Goal: Transaction & Acquisition: Purchase product/service

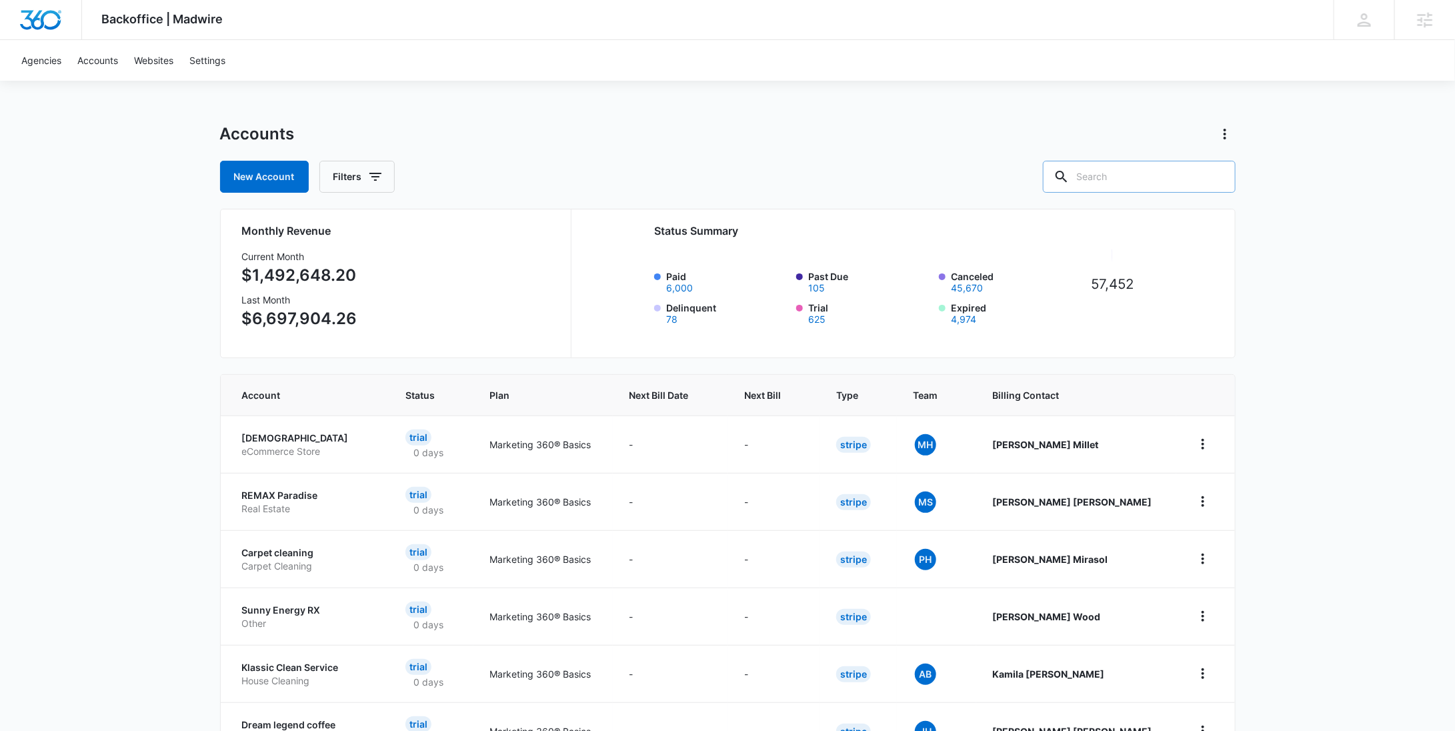
click at [1176, 169] on input "text" at bounding box center [1139, 177] width 193 height 32
paste input "M38728"
type input "M38728"
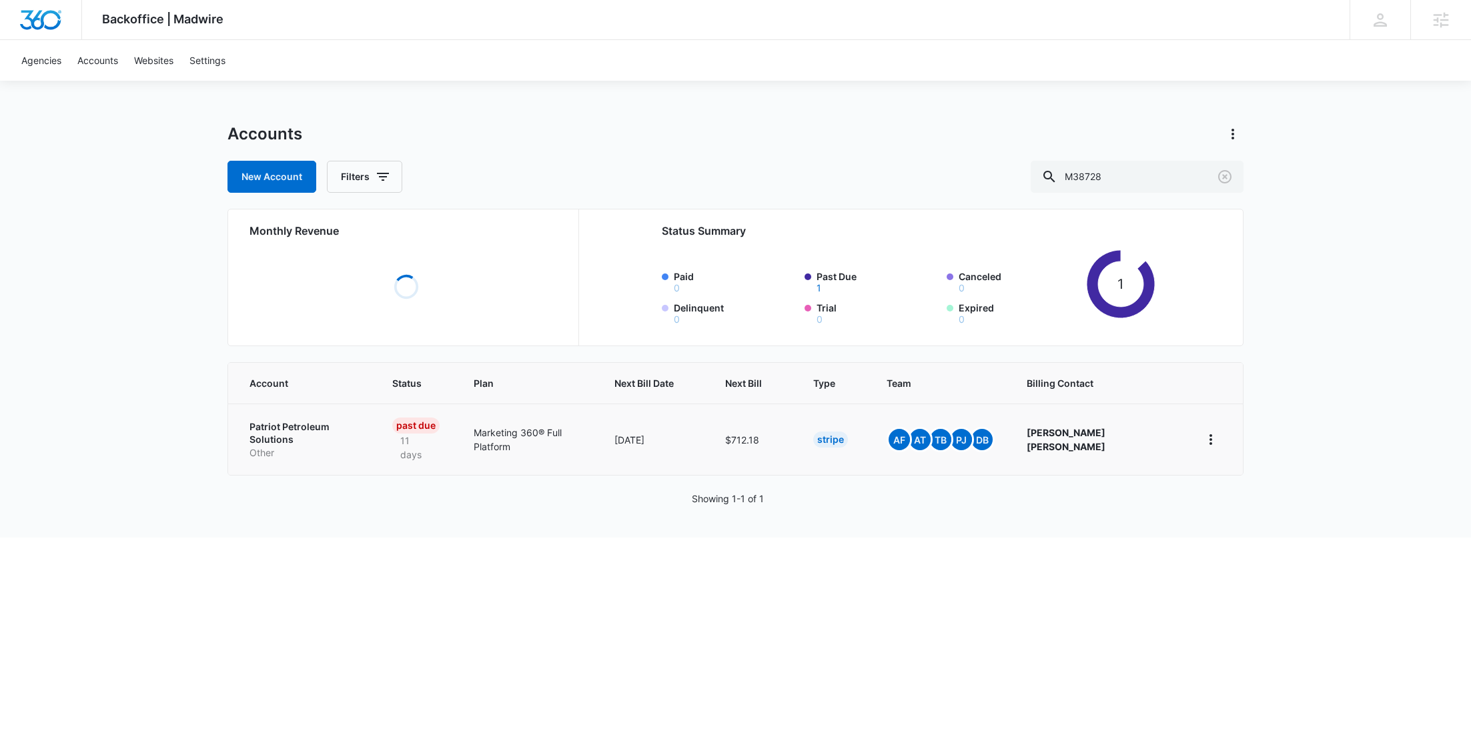
click at [334, 426] on p "Patriot Petroleum Solutions" at bounding box center [304, 433] width 111 height 26
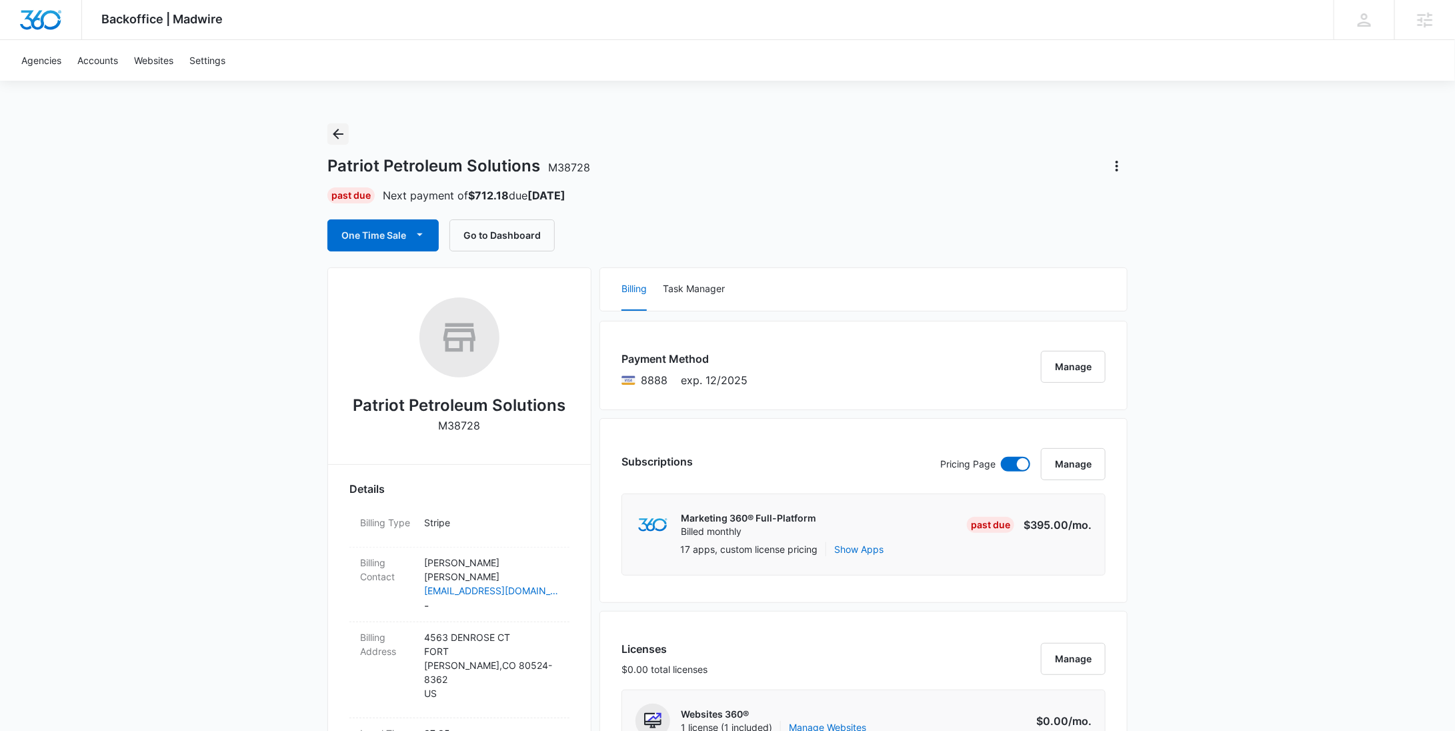
click at [345, 136] on icon "Back" at bounding box center [338, 134] width 16 height 16
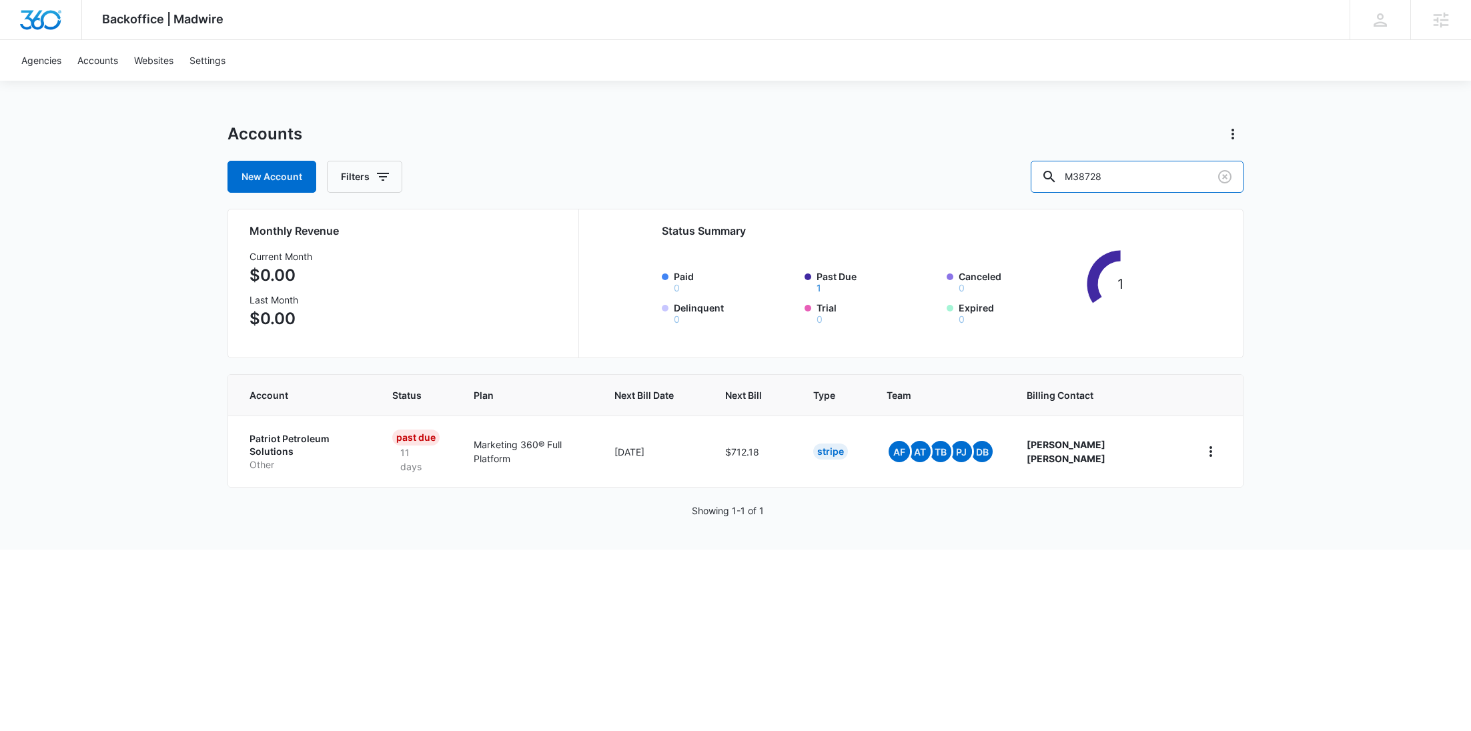
drag, startPoint x: 1050, startPoint y: 187, endPoint x: 1033, endPoint y: 186, distance: 16.7
click at [1033, 187] on div "New Account Filters M38728" at bounding box center [735, 177] width 1016 height 32
paste input "174804"
type input "M174804"
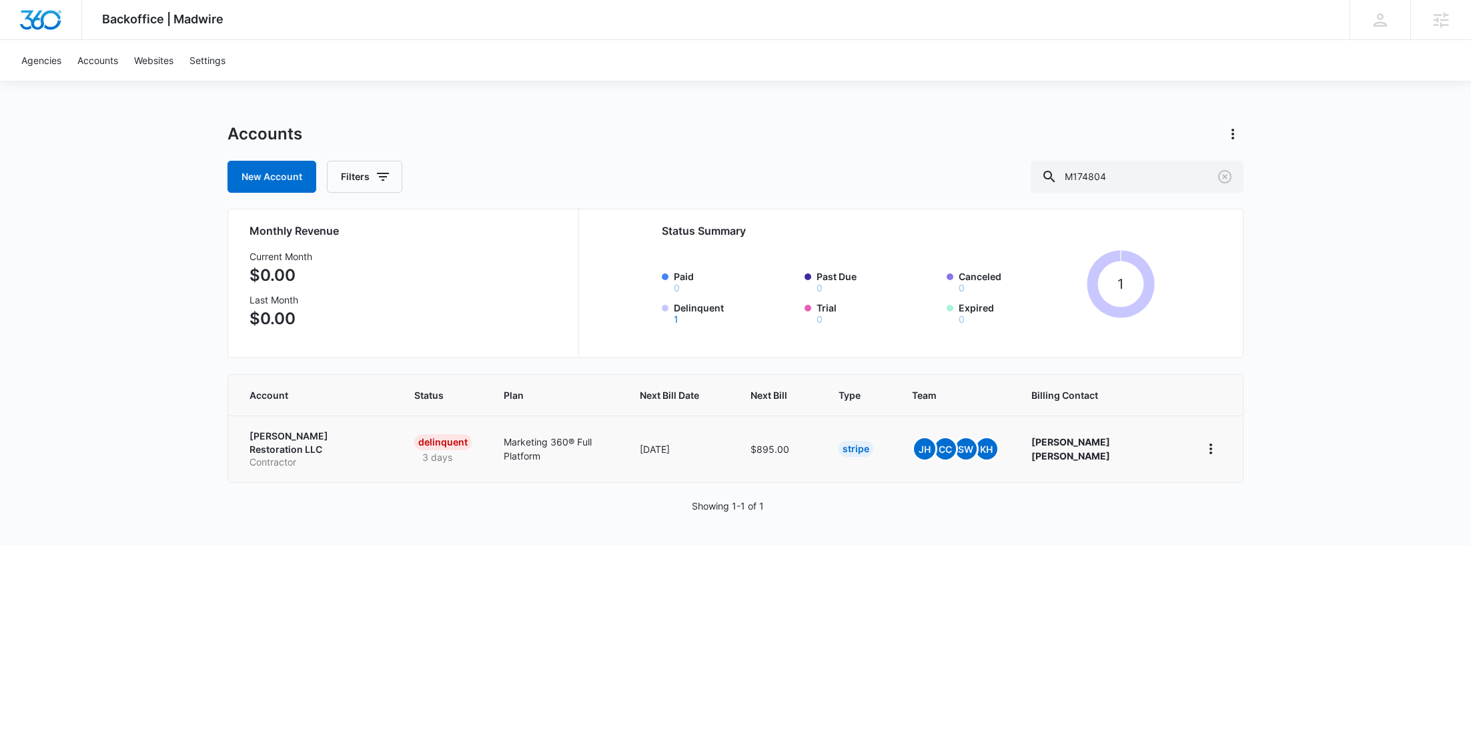
click at [336, 436] on p "Burton Restoration LLC" at bounding box center [315, 443] width 133 height 26
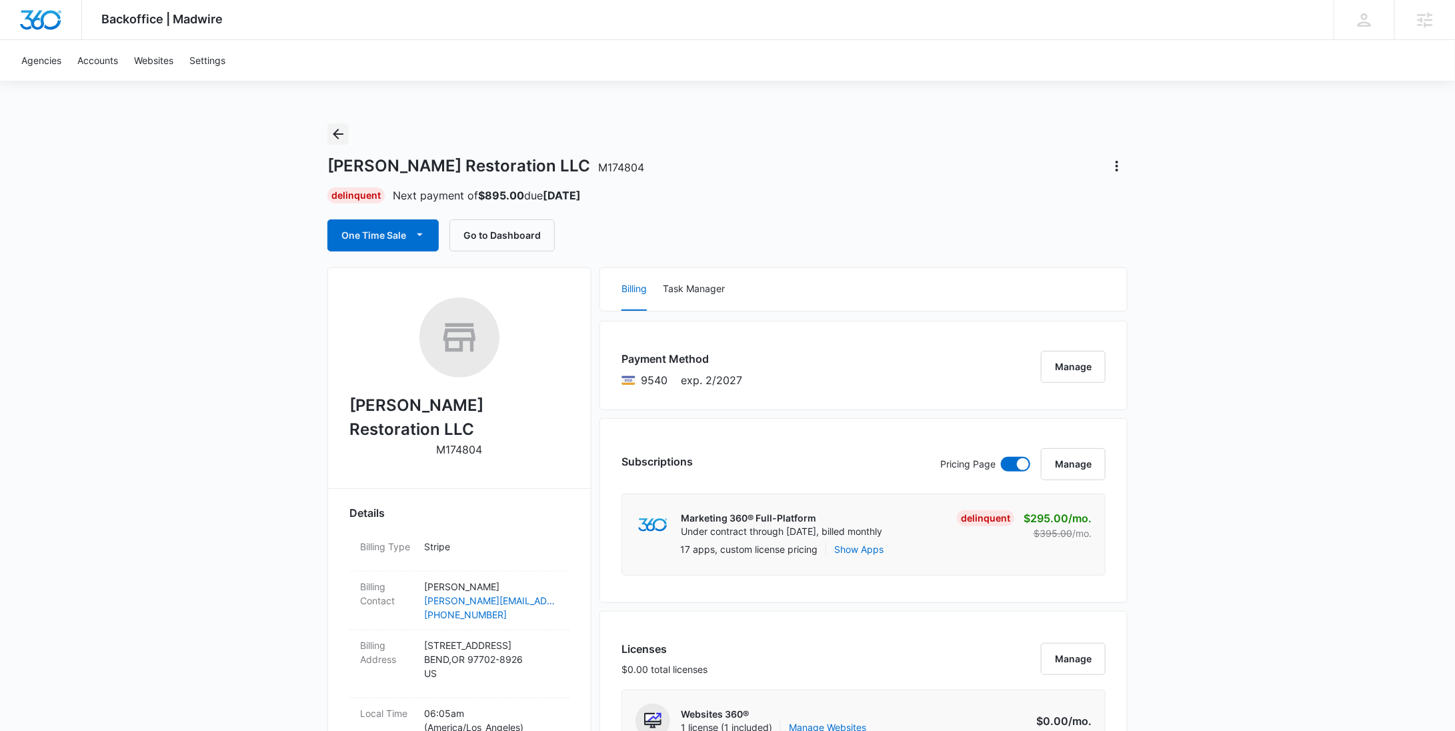
click at [340, 136] on icon "Back" at bounding box center [338, 134] width 16 height 16
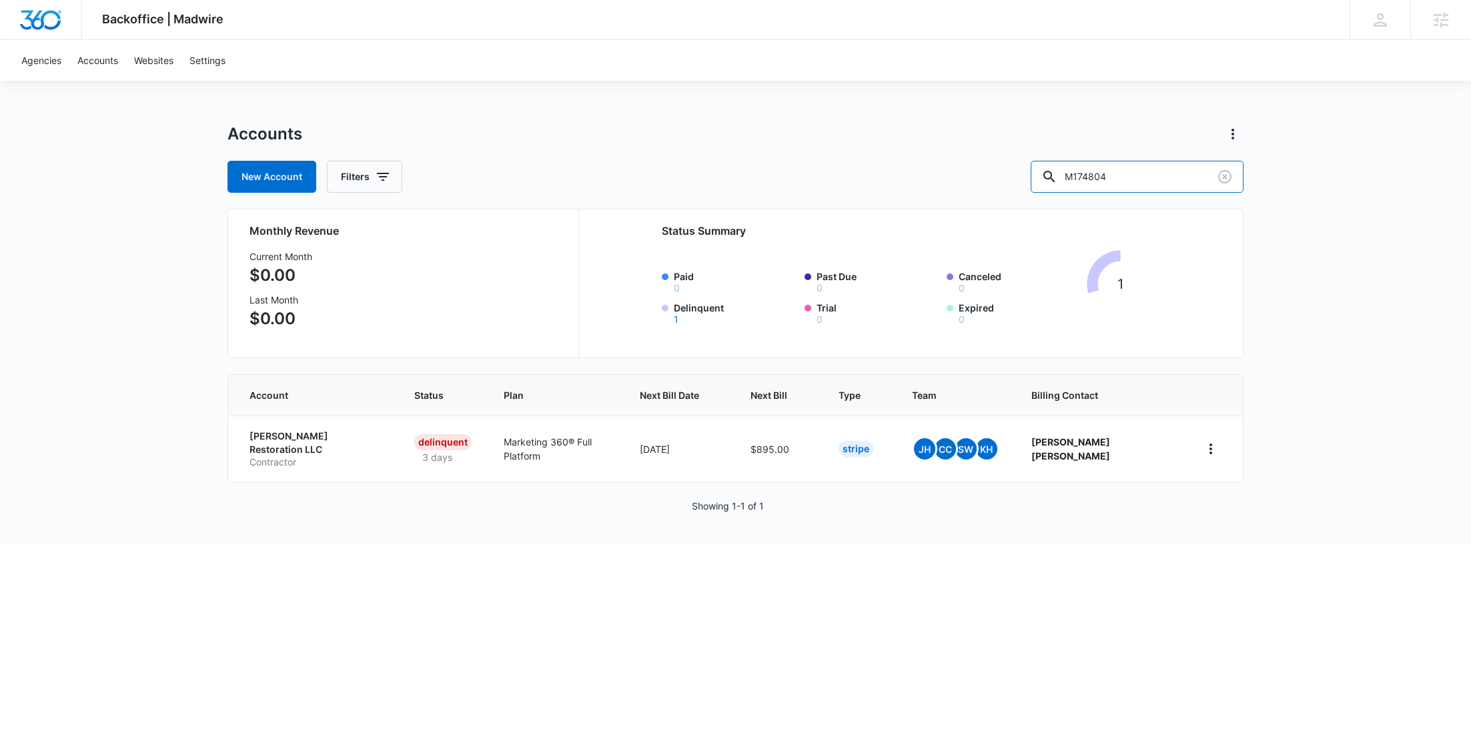
drag, startPoint x: 1172, startPoint y: 175, endPoint x: 1063, endPoint y: 175, distance: 109.4
click at [1063, 175] on div "New Account Filters M174804" at bounding box center [735, 177] width 1016 height 32
paste input "87060"
type input "M187060"
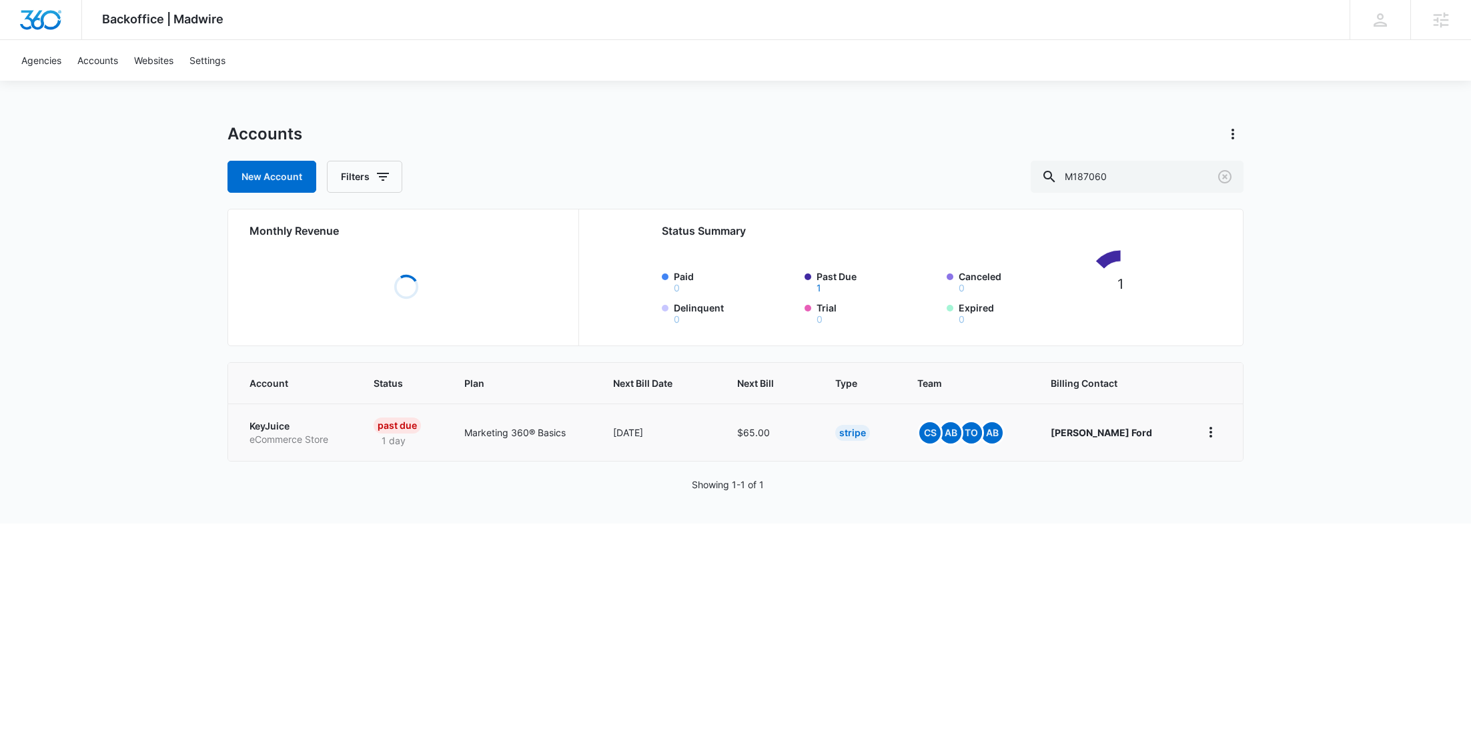
click at [278, 422] on p "KeyJuice" at bounding box center [295, 426] width 92 height 13
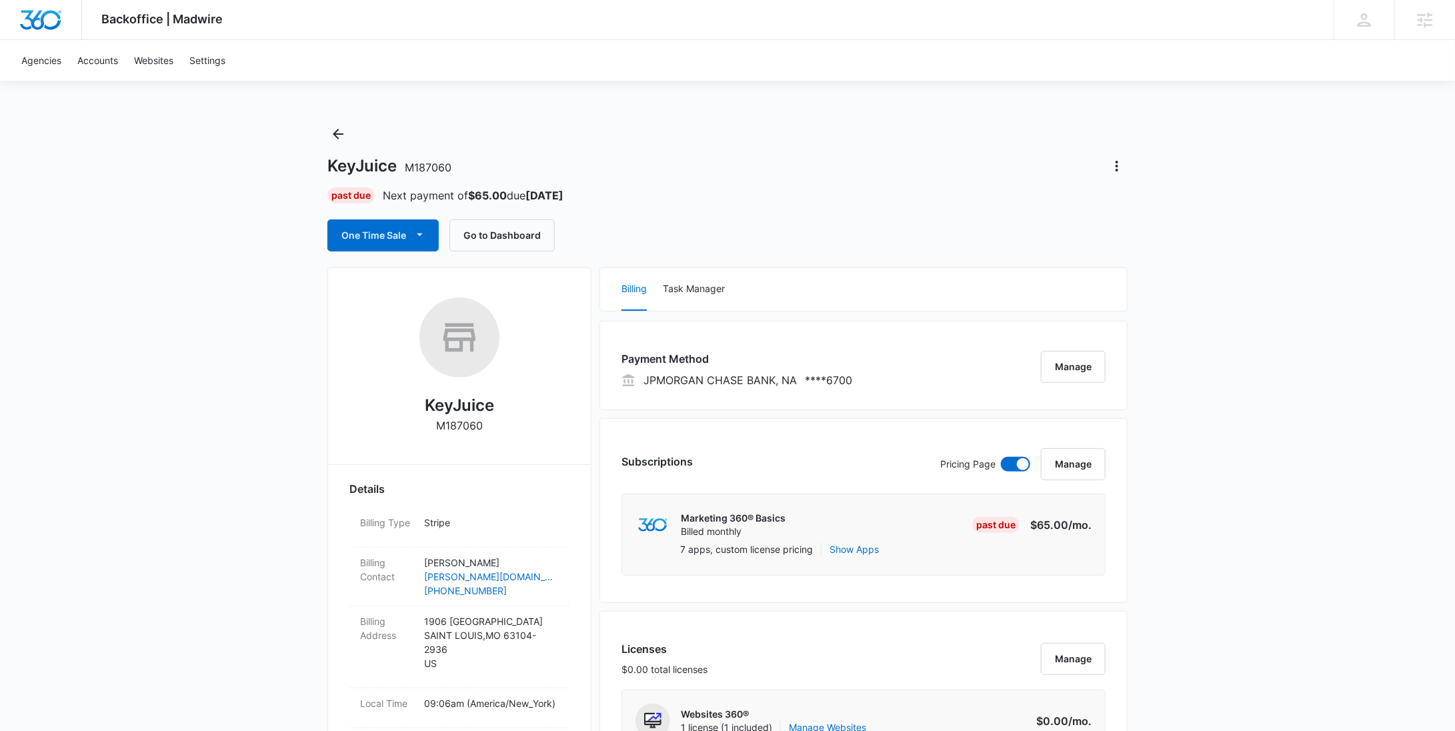
click at [460, 430] on p "M187060" at bounding box center [459, 426] width 47 height 16
copy p "M187060"
click at [333, 131] on icon "Back" at bounding box center [338, 134] width 16 height 16
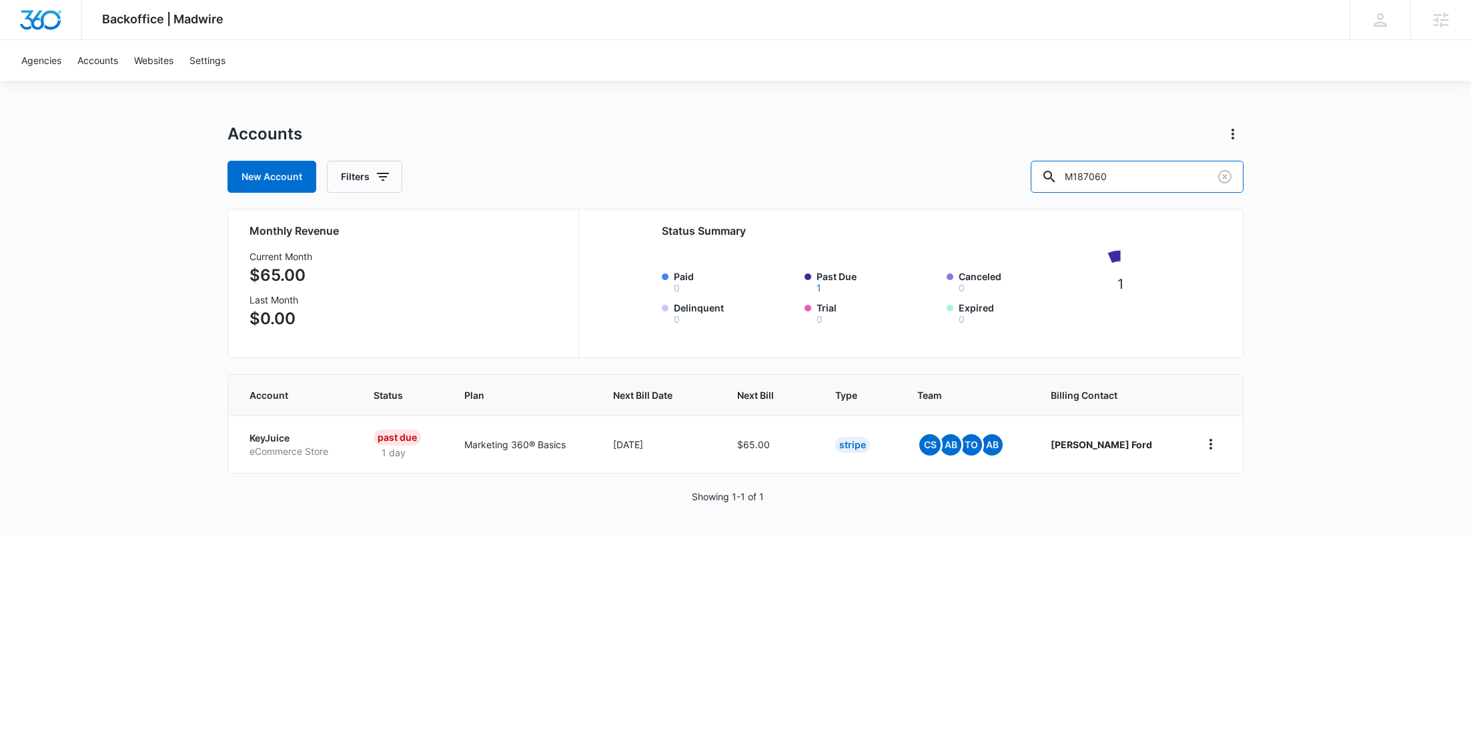
drag, startPoint x: 1189, startPoint y: 168, endPoint x: 1043, endPoint y: 175, distance: 145.6
click at [1051, 175] on div "New Account Filters M187060" at bounding box center [735, 177] width 1016 height 32
paste input "746"
type input "M187746"
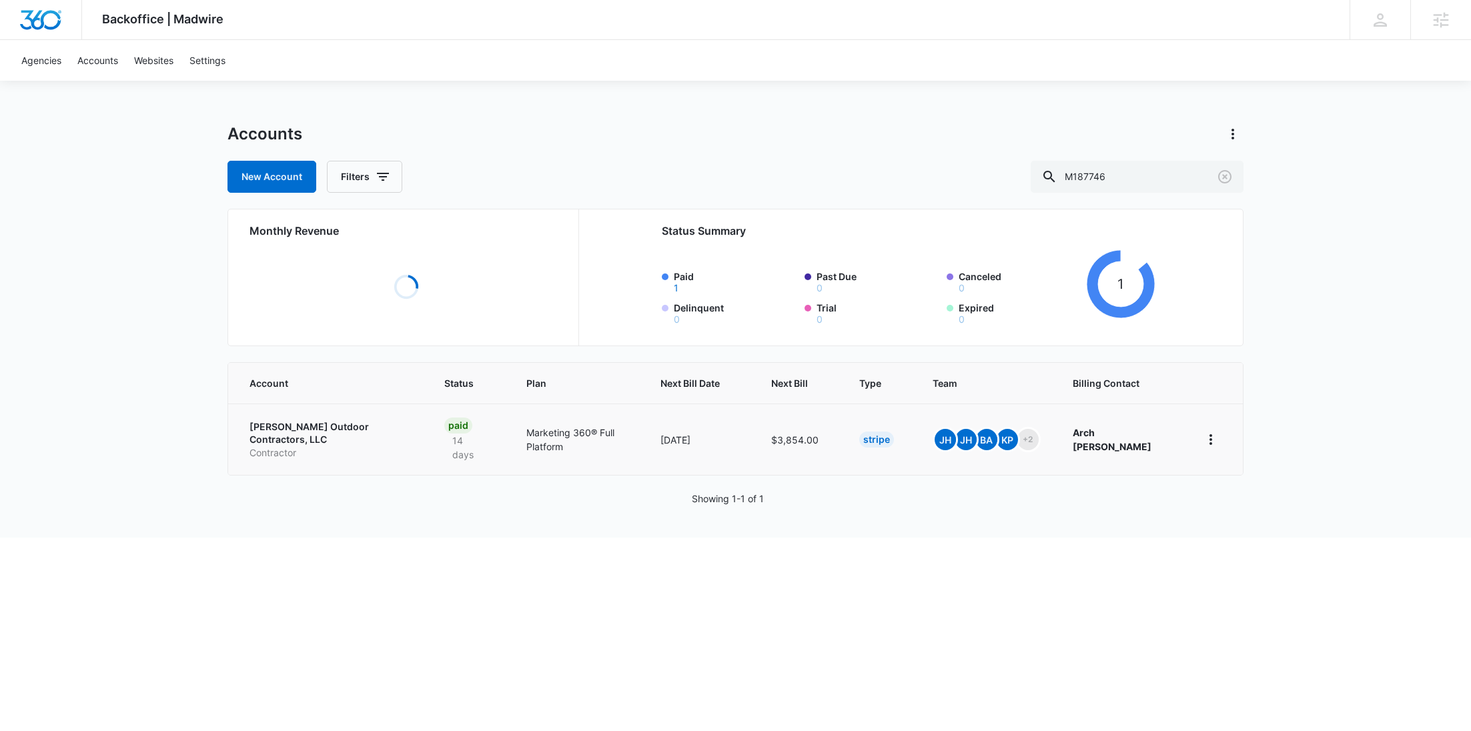
click at [335, 446] on p "Contractor" at bounding box center [330, 452] width 163 height 13
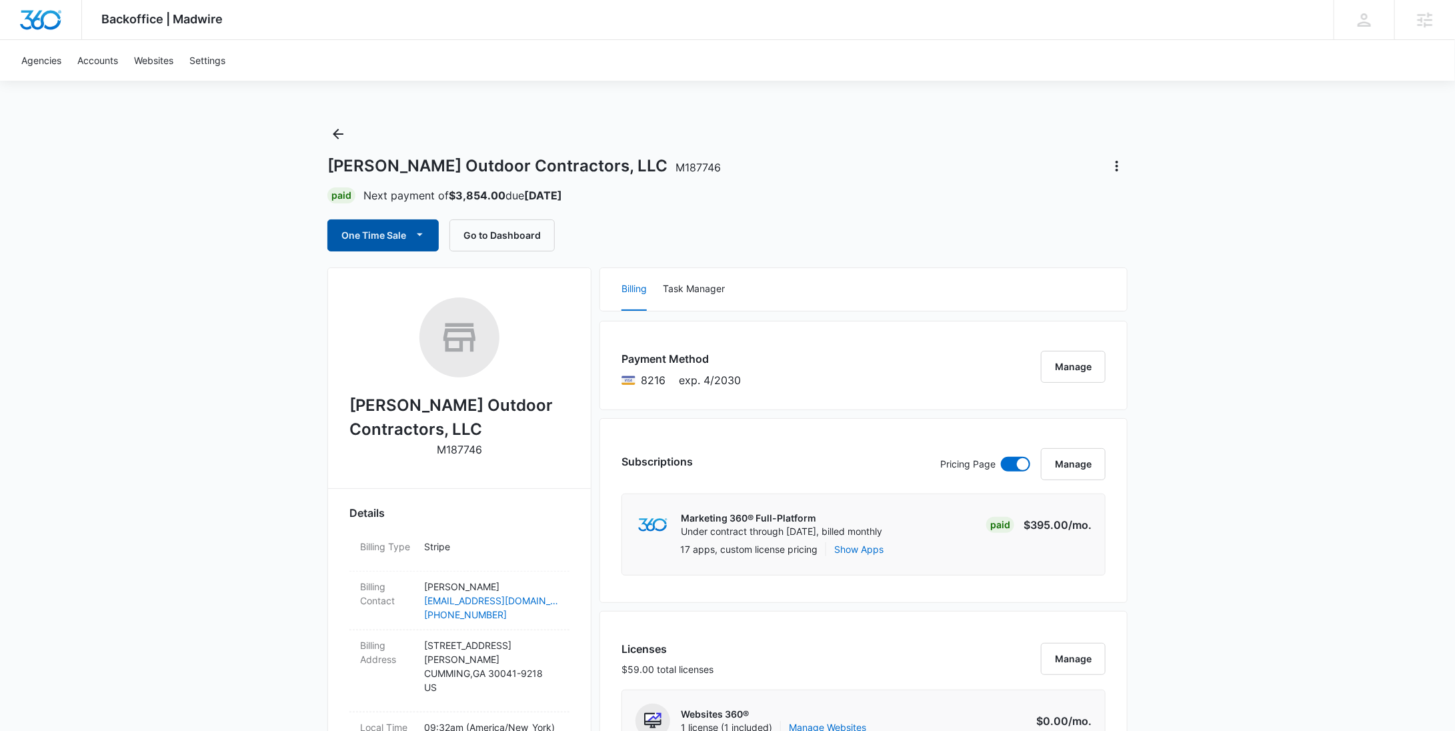
click at [366, 239] on button "One Time Sale" at bounding box center [382, 235] width 111 height 32
click at [373, 277] on div "Run One-Time Payment" at bounding box center [421, 280] width 154 height 14
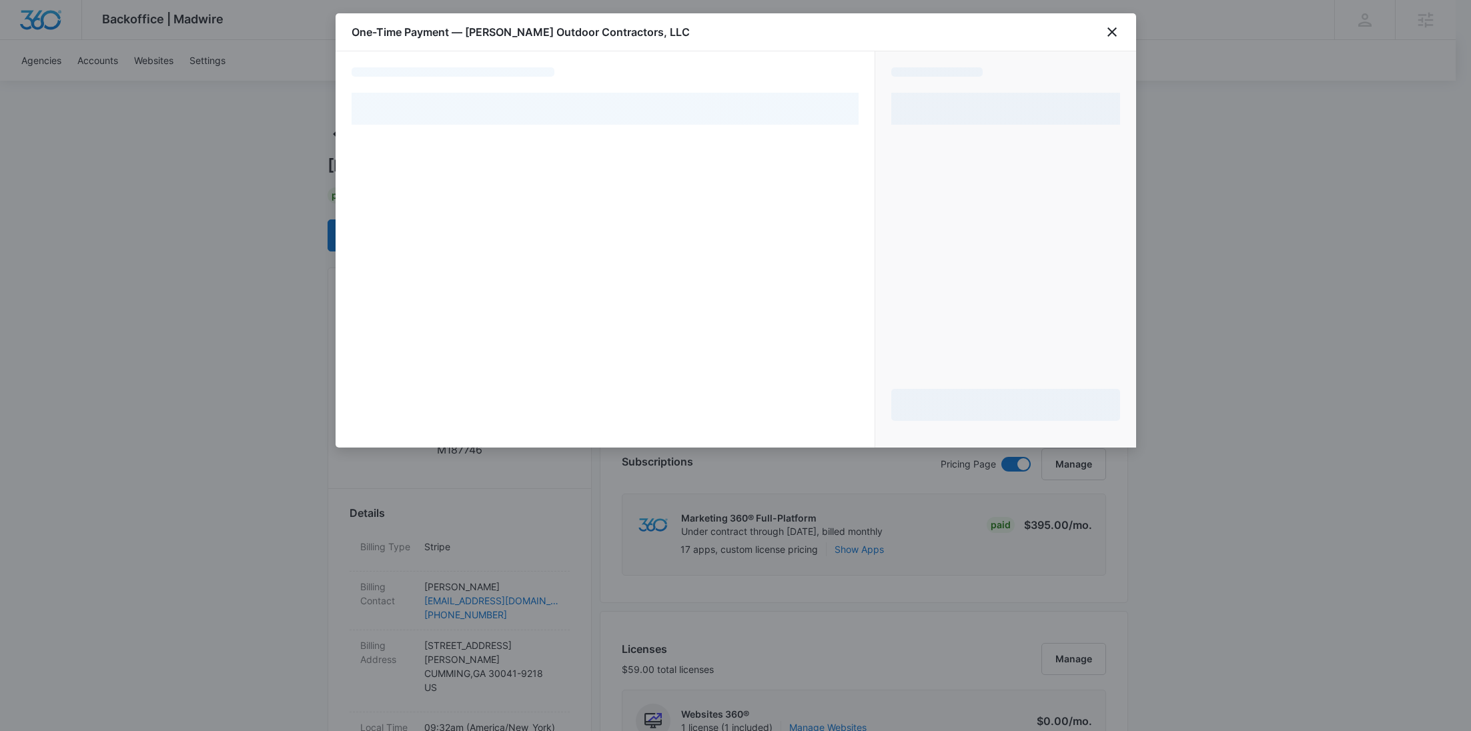
select select "pm_1S0AbJA4n8RTgNjUo34CstDv"
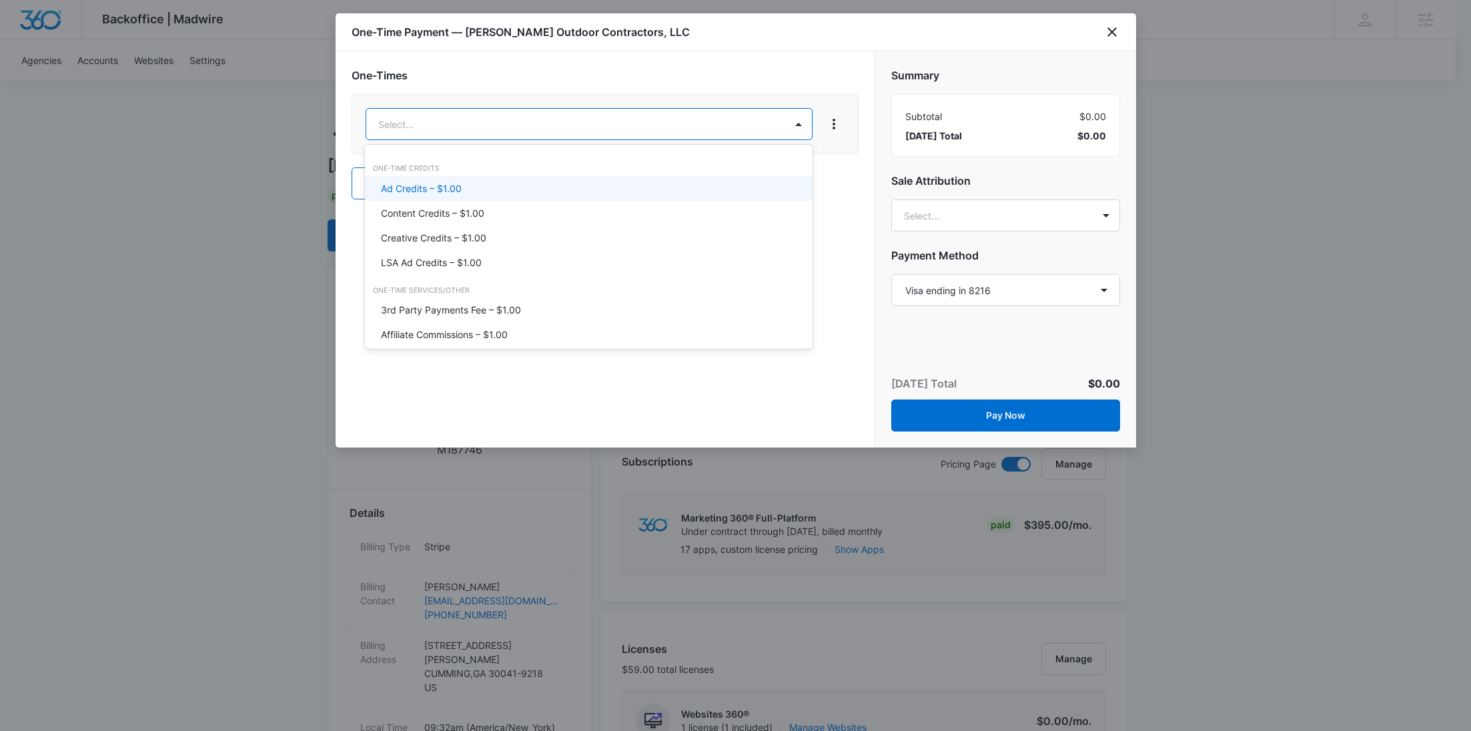
click at [441, 208] on p "Content Credits – $1.00" at bounding box center [432, 213] width 103 height 14
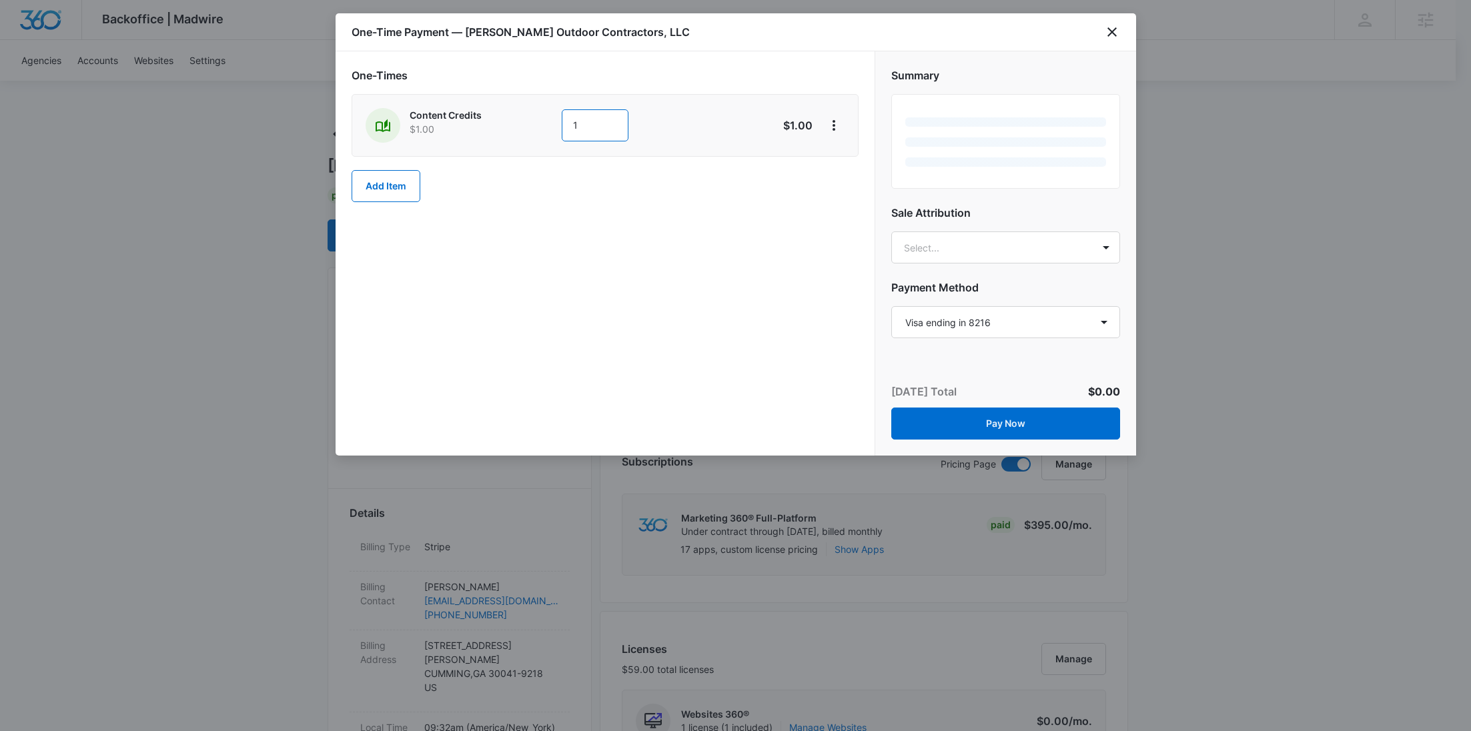
drag, startPoint x: 606, startPoint y: 126, endPoint x: 562, endPoint y: 123, distance: 44.8
click at [562, 123] on input "1" at bounding box center [595, 125] width 67 height 32
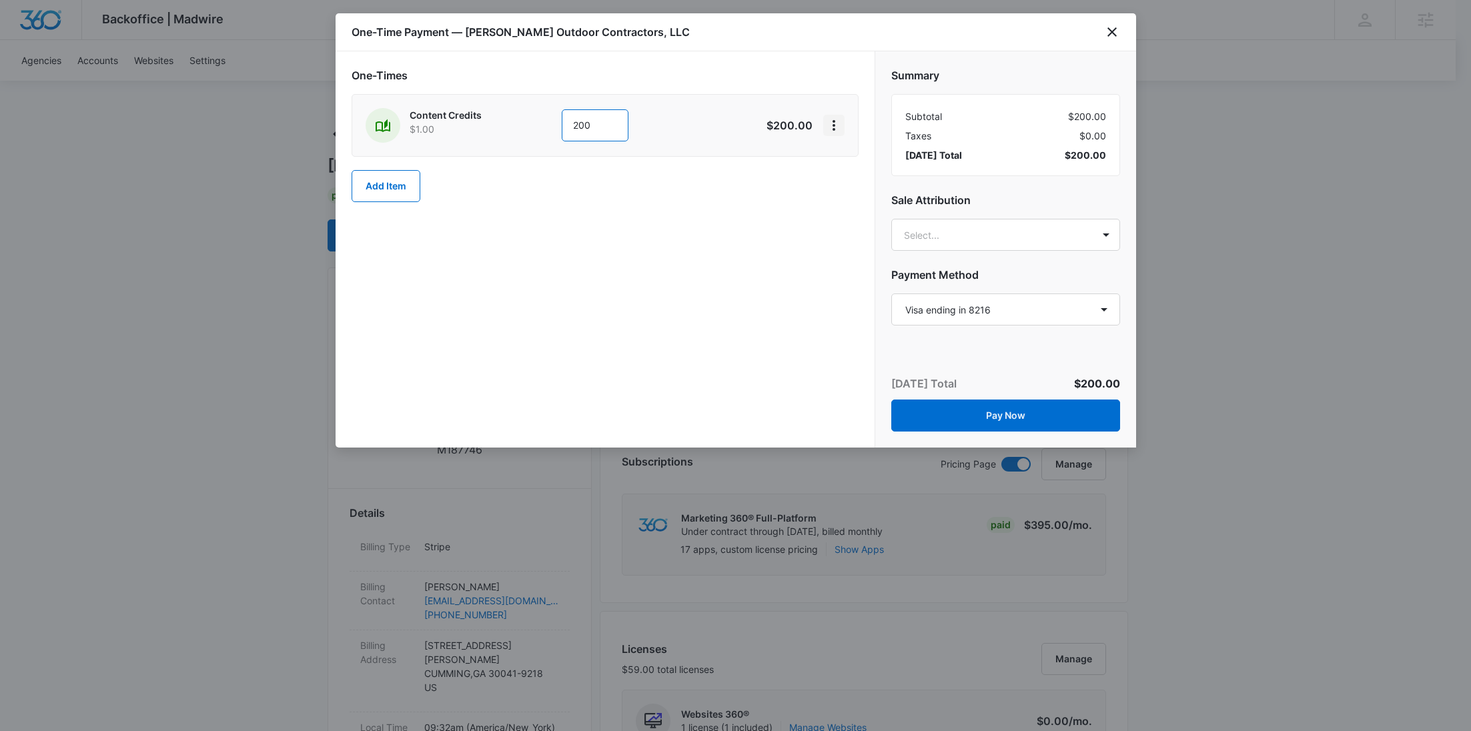
type input "200"
click at [828, 127] on icon "View More" at bounding box center [834, 125] width 16 height 16
click at [854, 163] on div "Add Discount" at bounding box center [869, 161] width 59 height 9
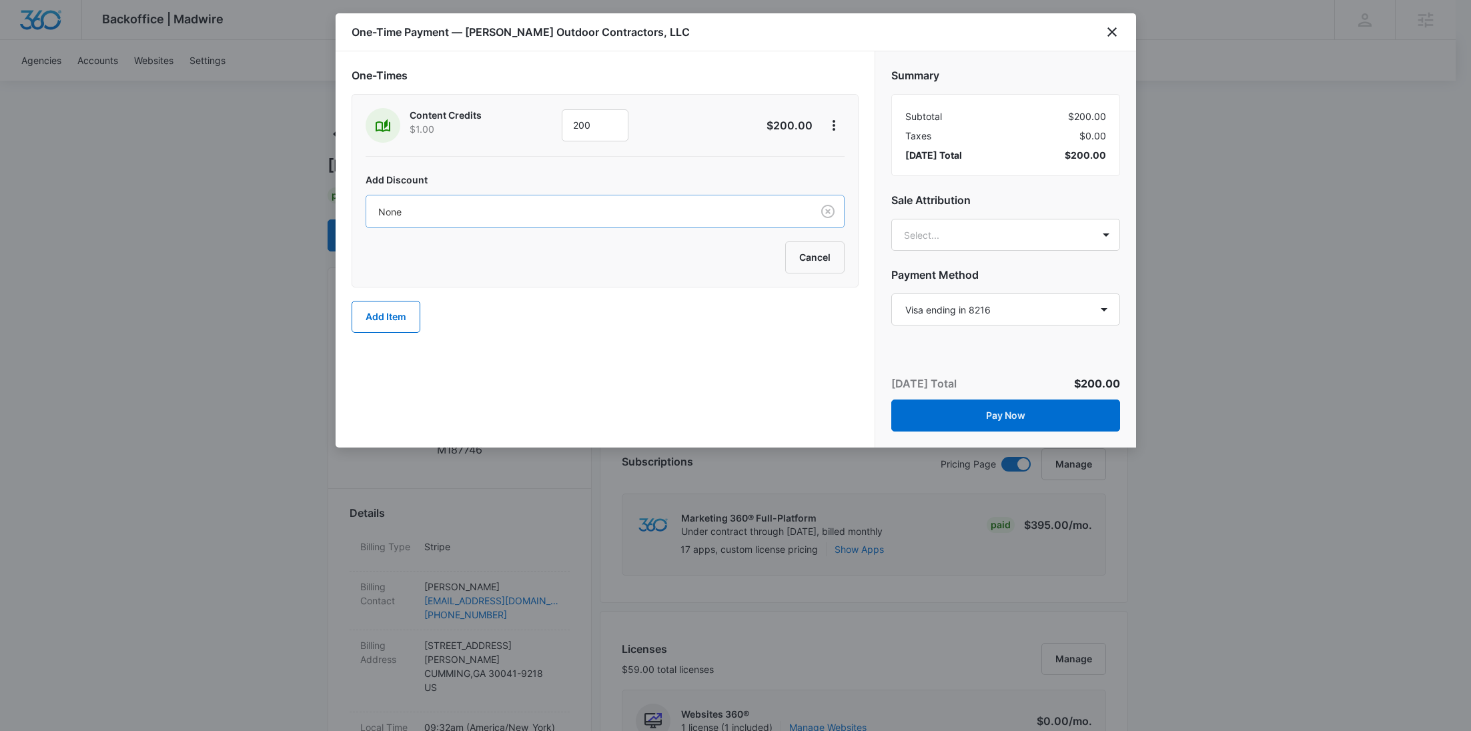
click at [624, 204] on div at bounding box center [586, 211] width 416 height 17
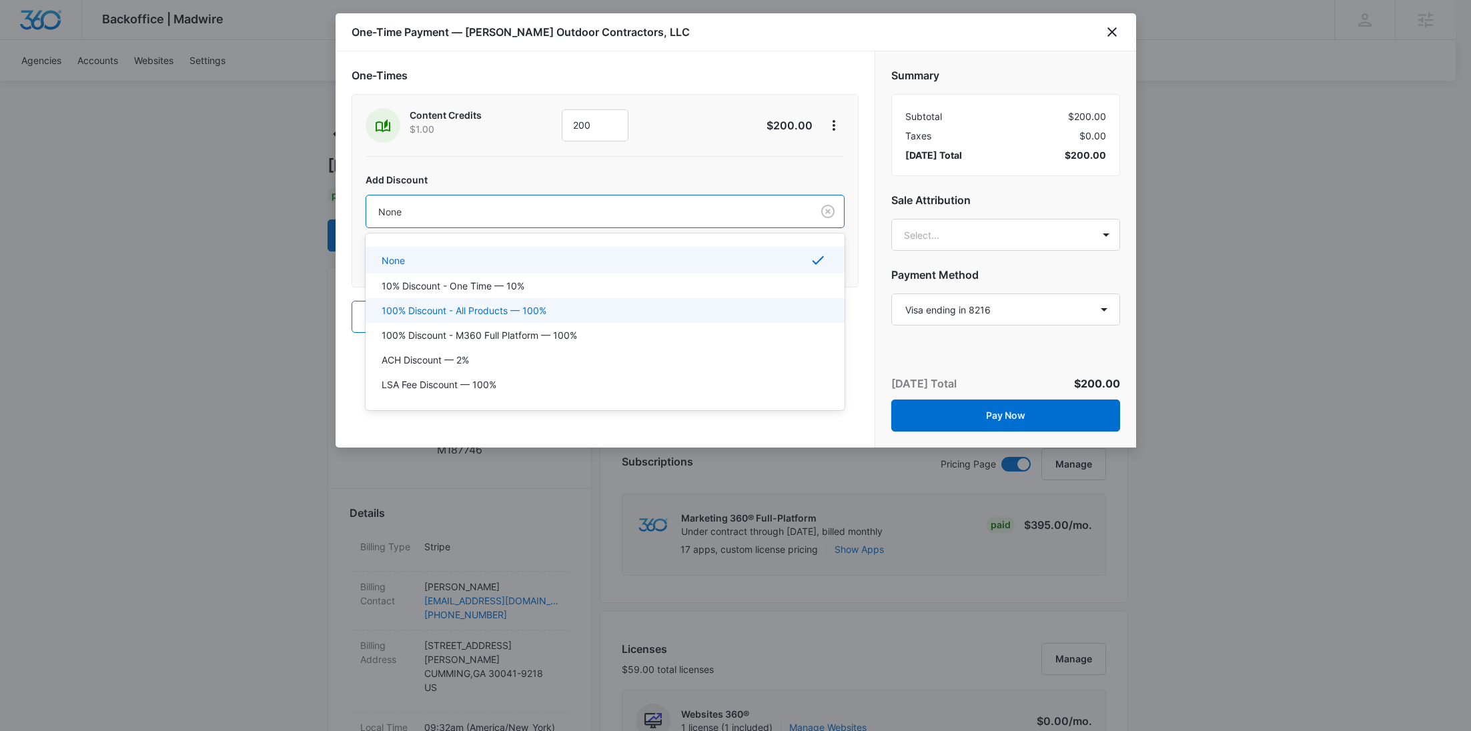
click at [520, 309] on p "100% Discount - All Products — 100%" at bounding box center [464, 310] width 165 height 14
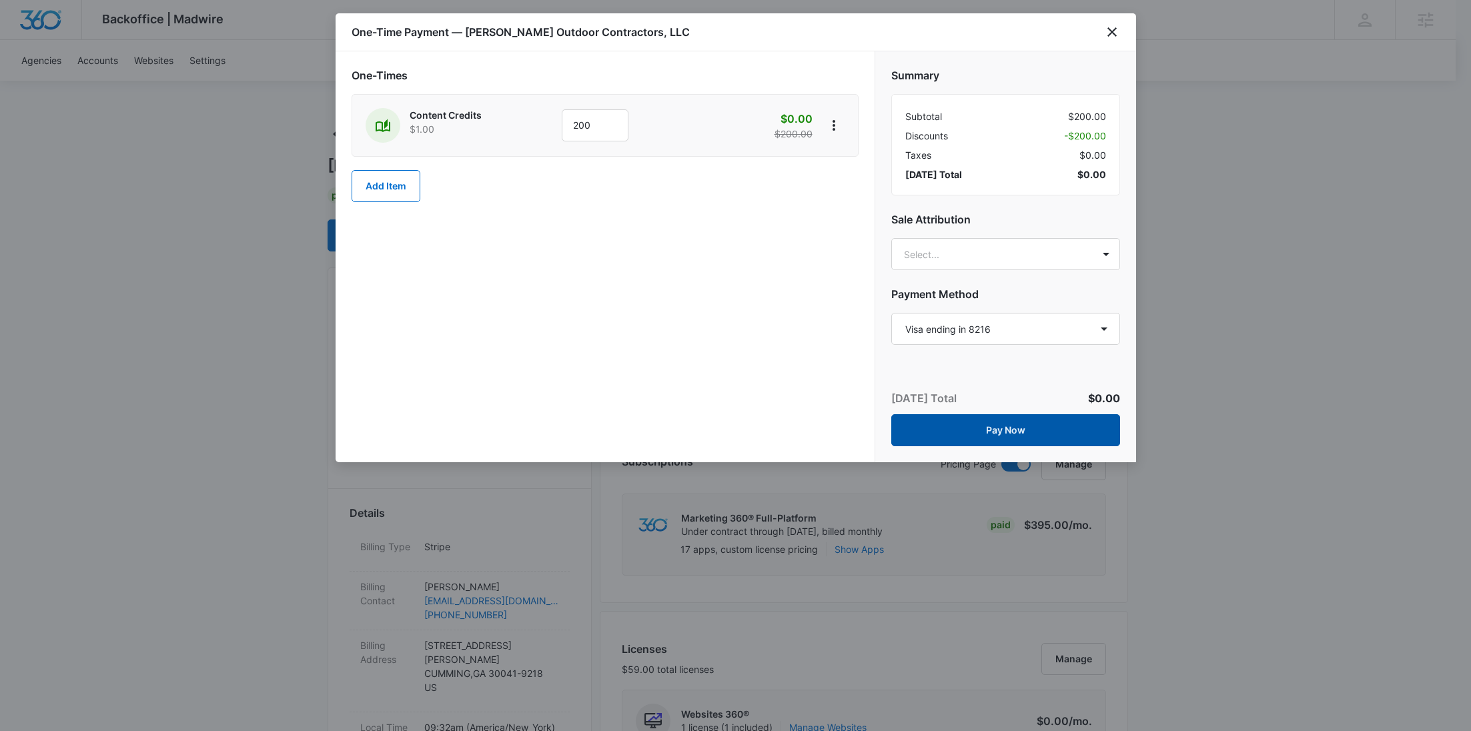
click at [1039, 434] on button "Pay Now" at bounding box center [1005, 430] width 229 height 32
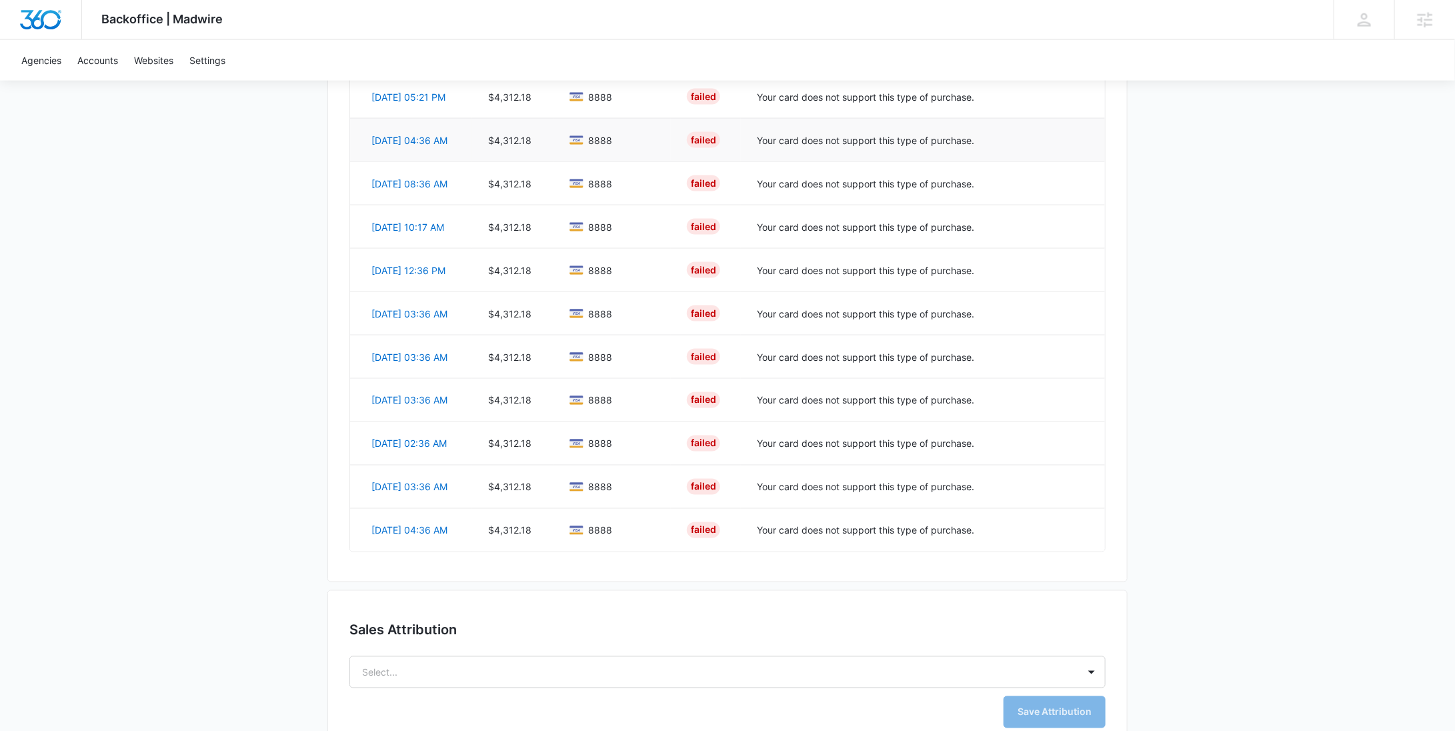
scroll to position [858, 0]
